Goal: Information Seeking & Learning: Learn about a topic

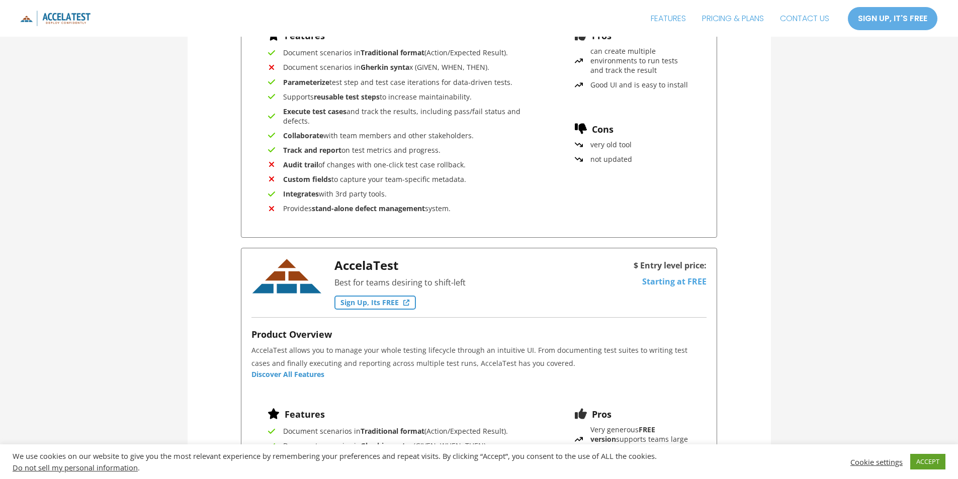
scroll to position [855, 0]
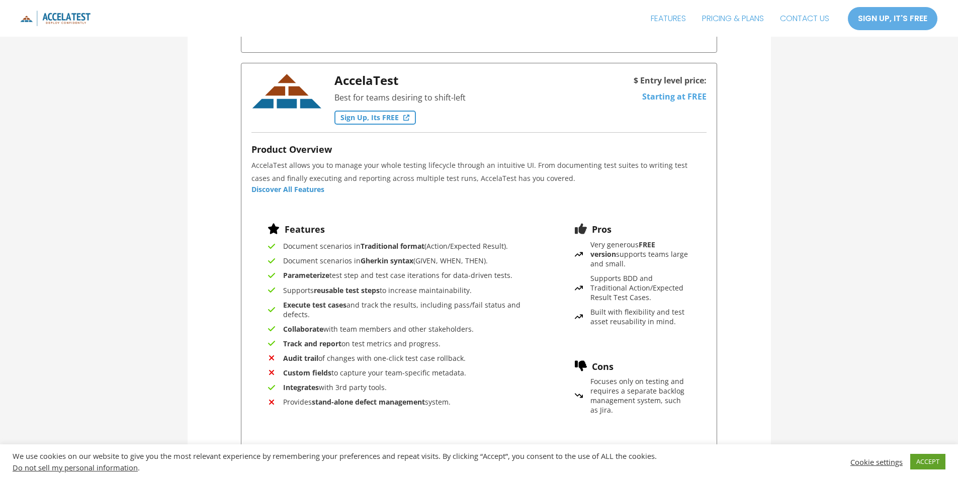
click at [320, 355] on span "Audit trail of changes with one-click test case rollback." at bounding box center [374, 359] width 183 height 10
click at [313, 340] on div at bounding box center [313, 340] width 0 height 0
click at [355, 359] on span "Audit trail of changes with one-click test case rollback." at bounding box center [374, 359] width 183 height 10
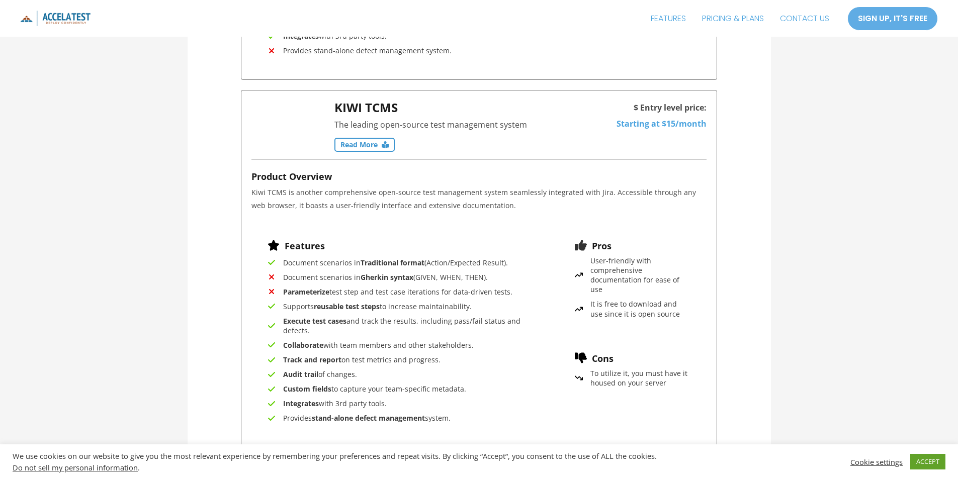
scroll to position [2113, 0]
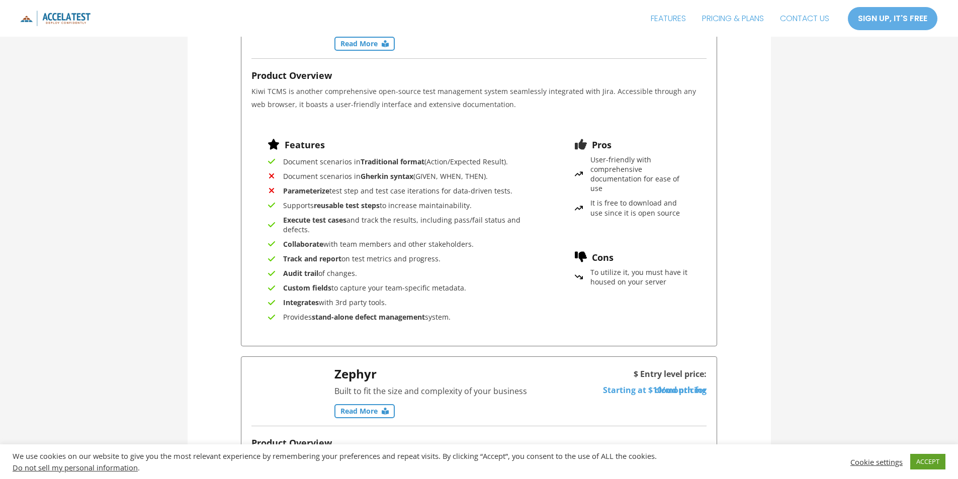
click at [371, 181] on strong "Gherkin syntax" at bounding box center [387, 177] width 53 height 10
click at [364, 173] on div at bounding box center [364, 173] width 0 height 0
click at [406, 186] on span "Parameterize test step and test case iterations for data-driven tests." at bounding box center [397, 191] width 229 height 10
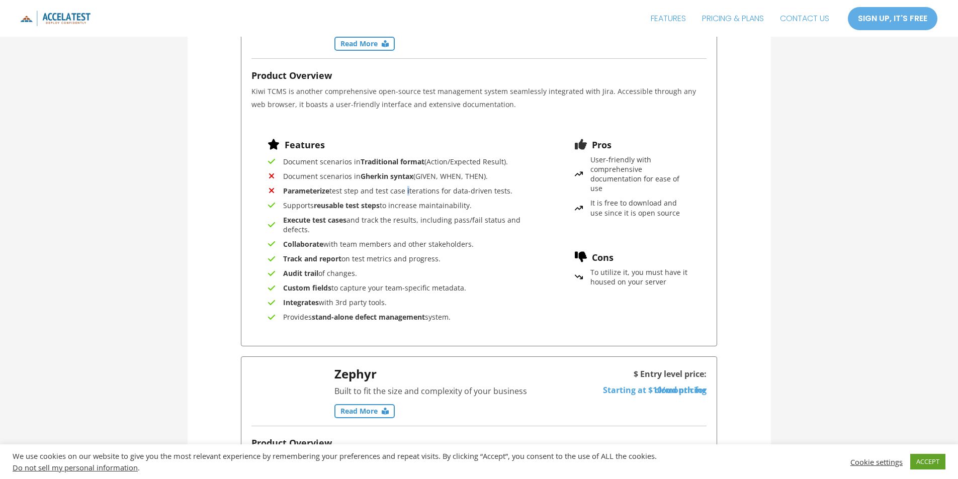
click at [406, 186] on span "Parameterize test step and test case iterations for data-driven tests." at bounding box center [397, 191] width 229 height 10
click at [399, 163] on div at bounding box center [399, 163] width 0 height 0
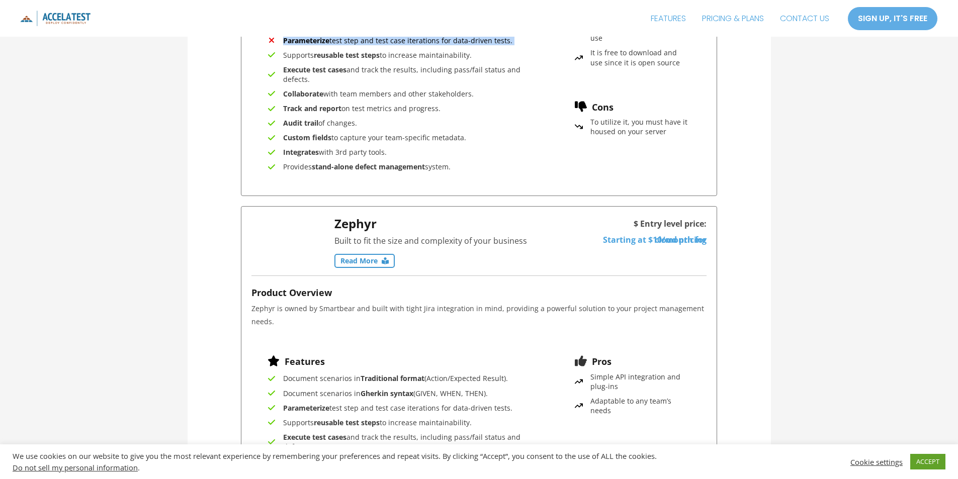
scroll to position [2264, 0]
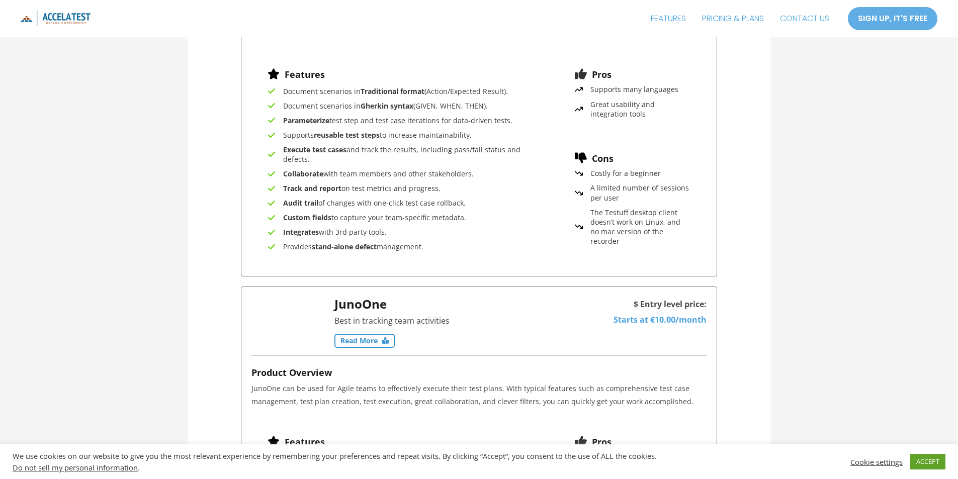
scroll to position [7316, 0]
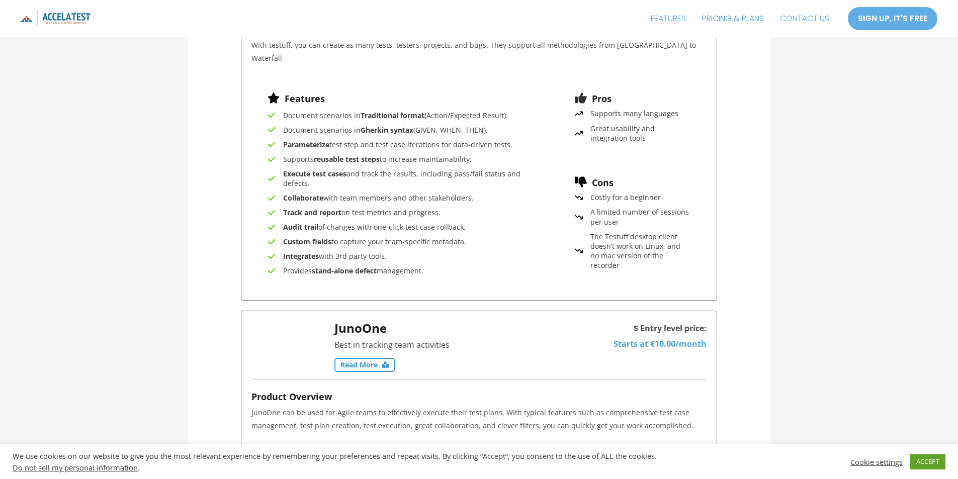
click at [612, 202] on span "Costly for a beginner" at bounding box center [626, 198] width 70 height 10
click at [606, 312] on div at bounding box center [606, 312] width 0 height 0
click at [614, 226] on span "A limited number of sessions per user" at bounding box center [641, 216] width 100 height 19
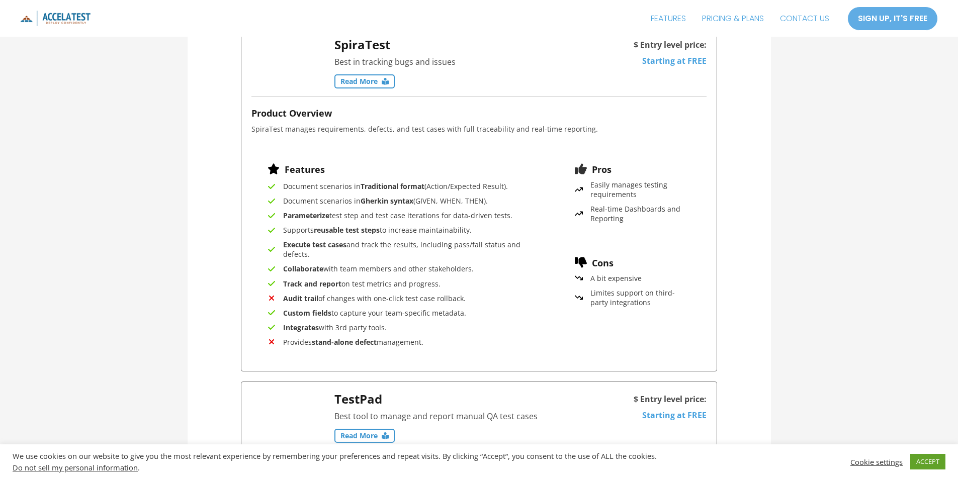
scroll to position [8321, 0]
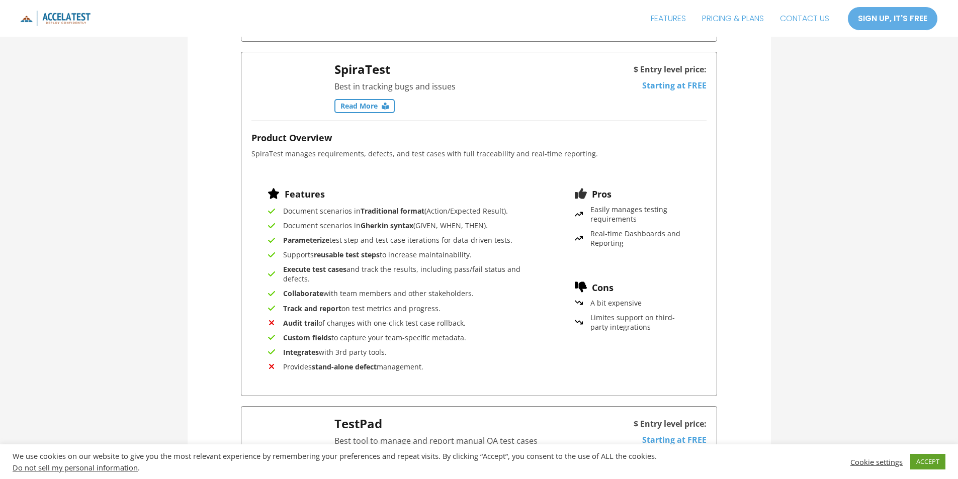
click at [630, 308] on span "A bit expensive" at bounding box center [616, 303] width 51 height 10
click at [624, 329] on div at bounding box center [624, 329] width 0 height 0
click at [623, 332] on span "Limites support on third-party integrations" at bounding box center [641, 322] width 100 height 19
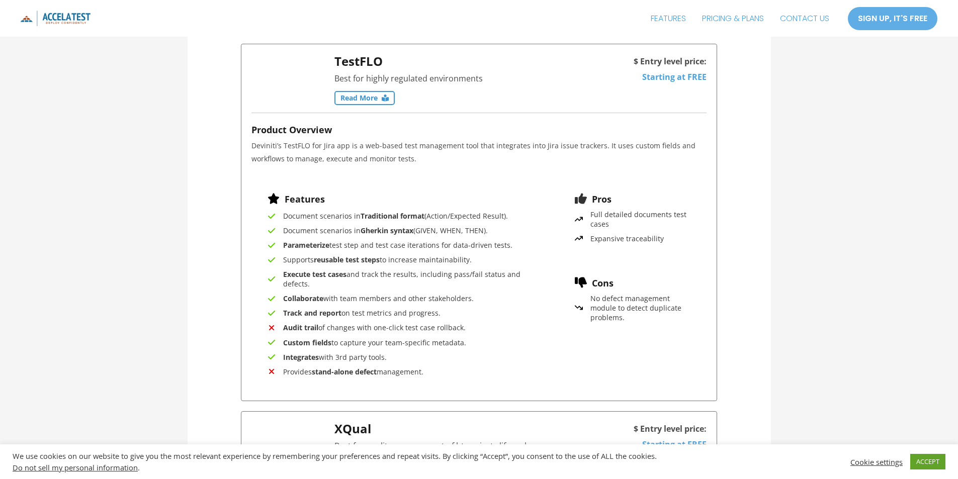
scroll to position [9027, 0]
